Goal: Transaction & Acquisition: Purchase product/service

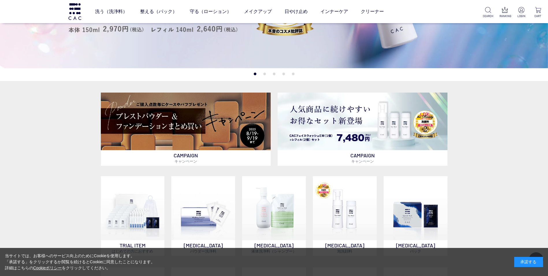
scroll to position [144, 0]
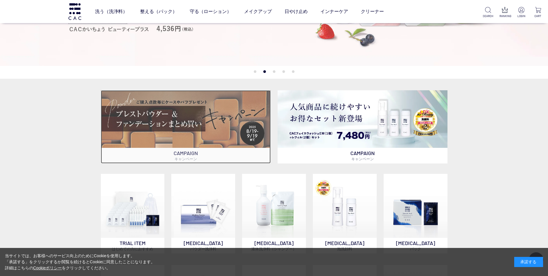
click at [175, 116] on img at bounding box center [186, 118] width 170 height 57
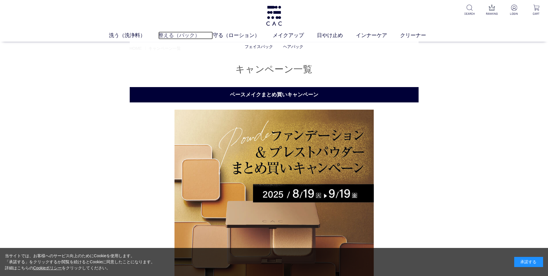
click at [170, 38] on link "整える（パック）" at bounding box center [185, 35] width 55 height 8
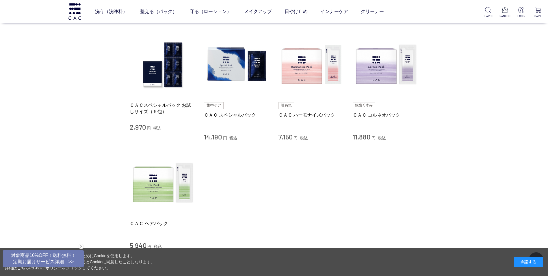
scroll to position [116, 0]
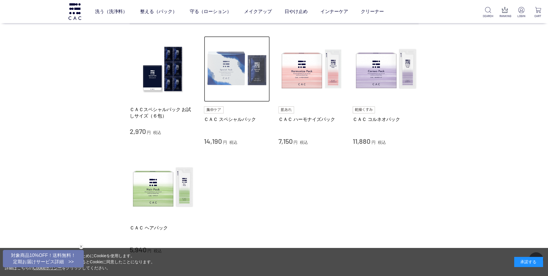
click at [226, 74] on img at bounding box center [237, 69] width 66 height 66
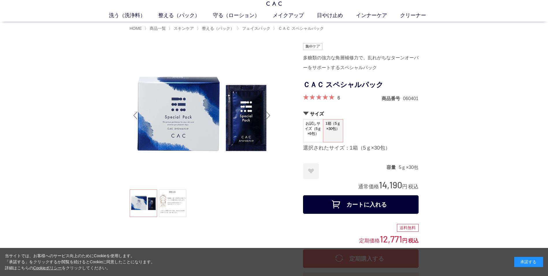
scroll to position [29, 0]
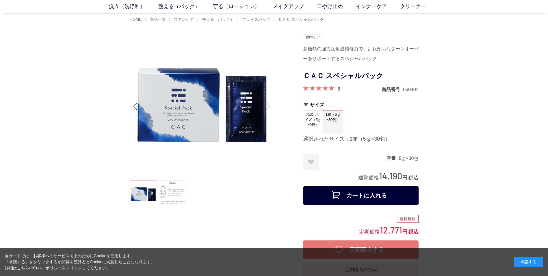
click at [323, 87] on span at bounding box center [318, 87] width 31 height 5
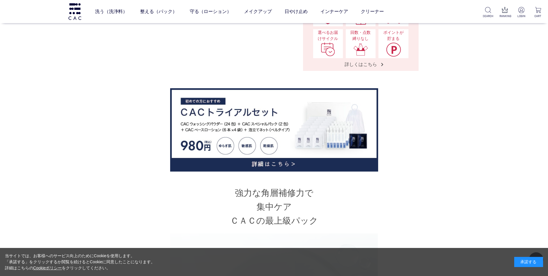
scroll to position [260, 0]
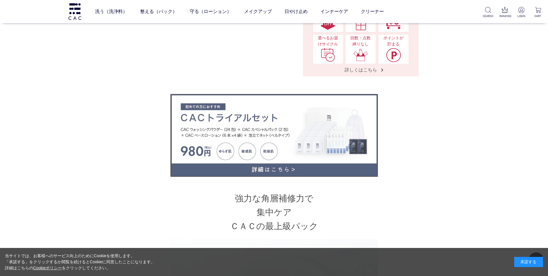
click at [299, 125] on img at bounding box center [274, 135] width 208 height 83
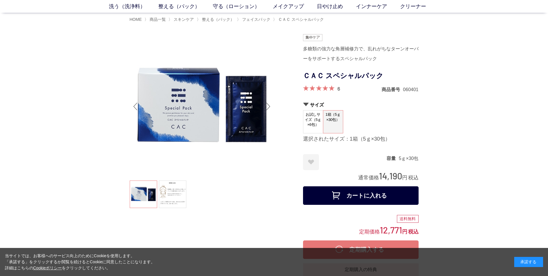
scroll to position [0, 0]
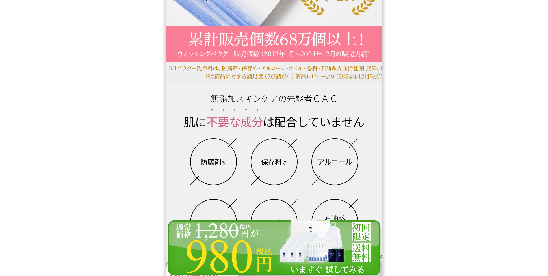
scroll to position [318, 0]
